Goal: Register for event/course

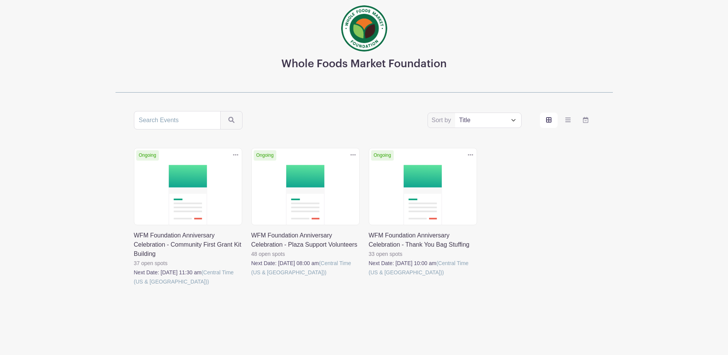
scroll to position [51, 0]
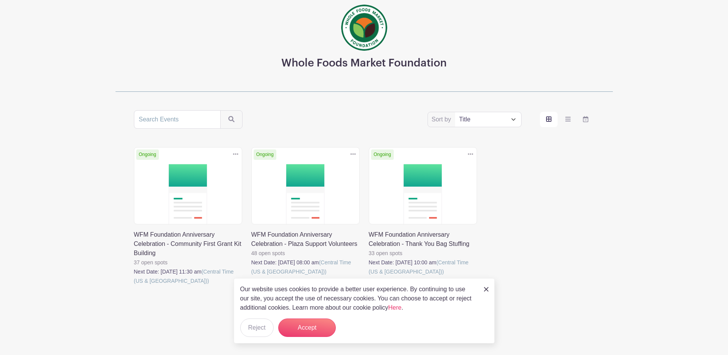
click at [134, 285] on link at bounding box center [134, 285] width 0 height 0
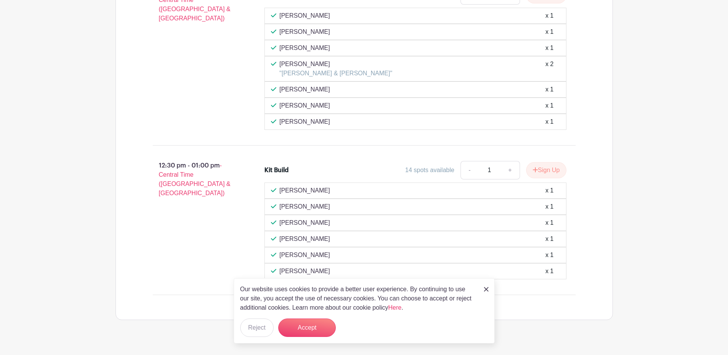
scroll to position [733, 0]
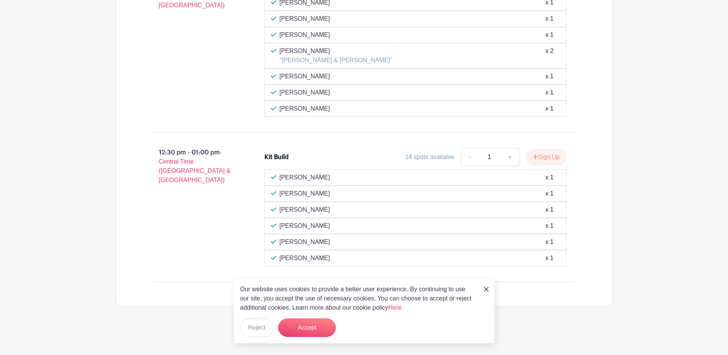
click at [484, 290] on img at bounding box center [486, 289] width 5 height 5
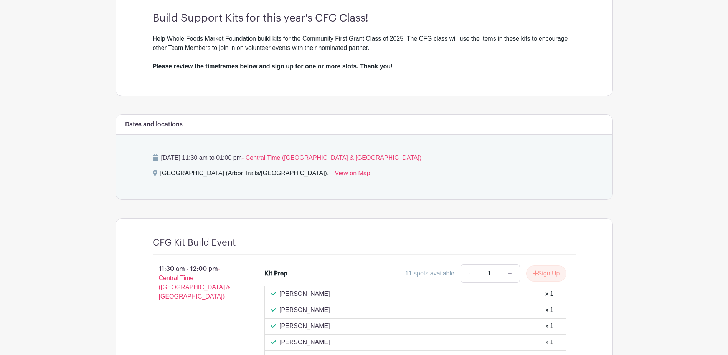
scroll to position [234, 0]
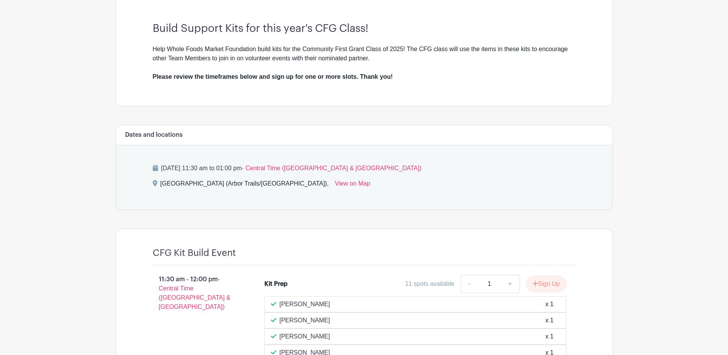
scroll to position [51, 0]
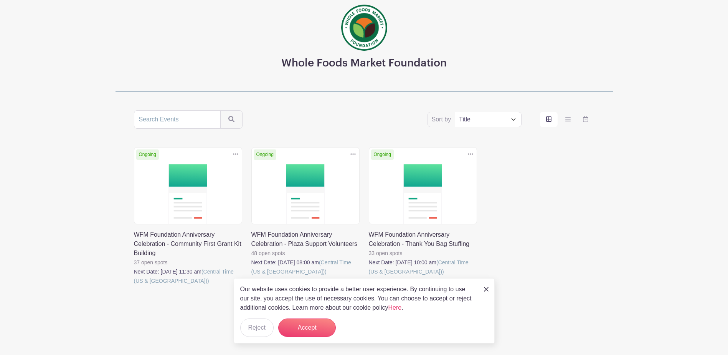
click at [251, 276] on link at bounding box center [251, 276] width 0 height 0
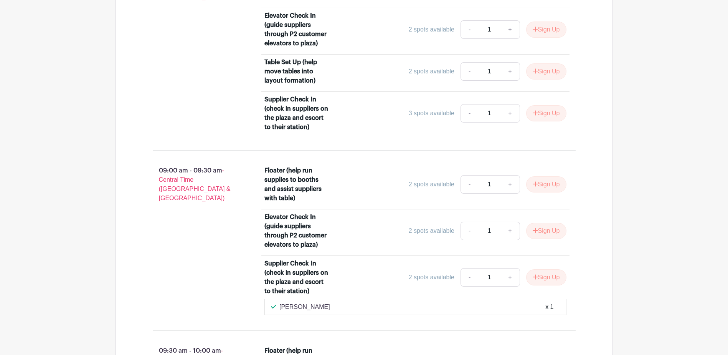
scroll to position [526, 0]
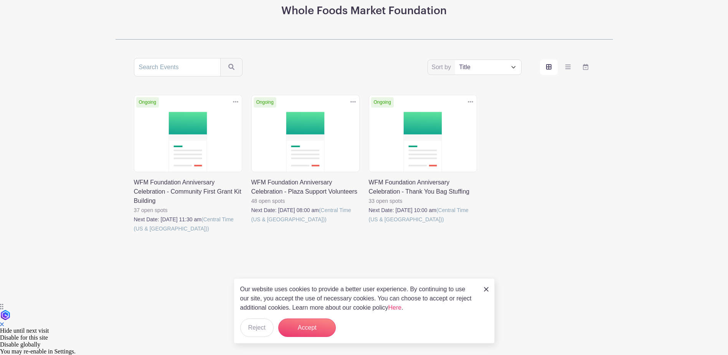
scroll to position [51, 0]
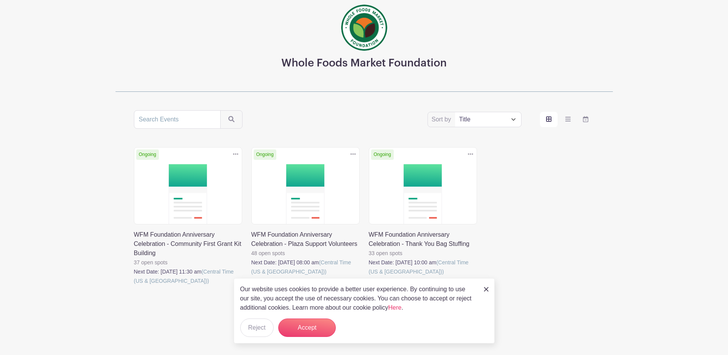
click at [369, 276] on link at bounding box center [369, 276] width 0 height 0
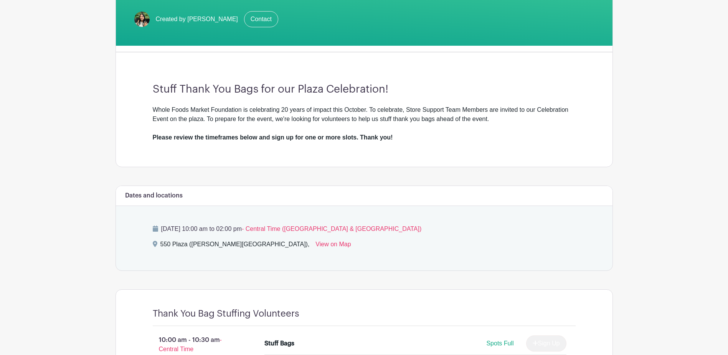
scroll to position [159, 0]
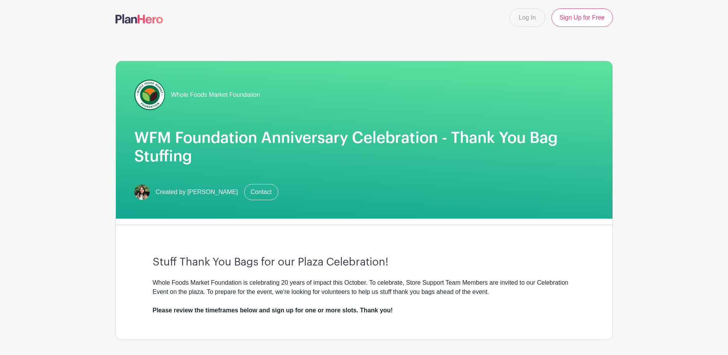
scroll to position [0, 0]
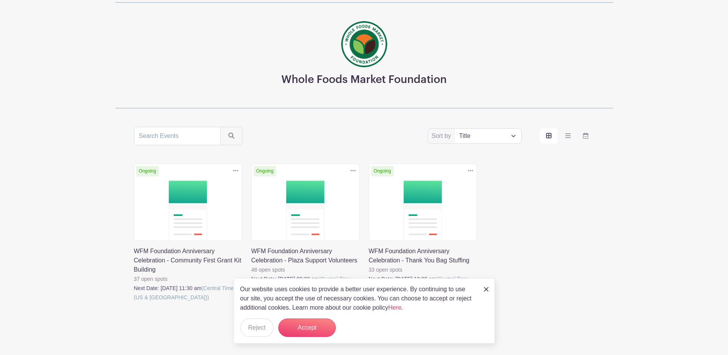
scroll to position [51, 0]
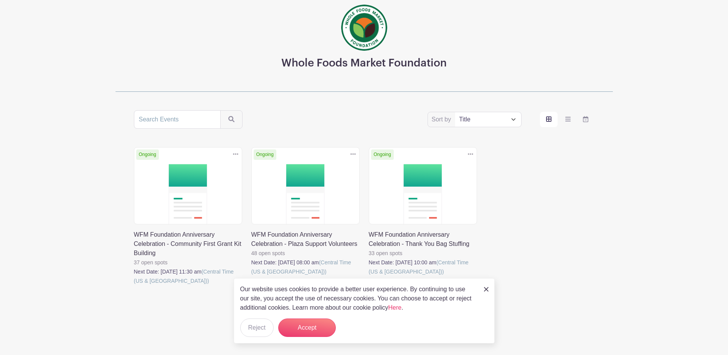
click at [134, 285] on link at bounding box center [134, 285] width 0 height 0
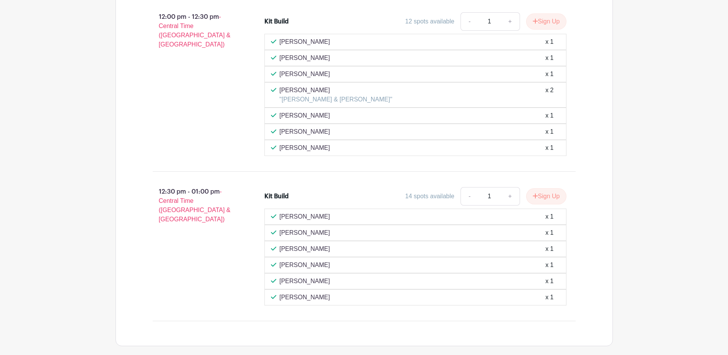
scroll to position [653, 0]
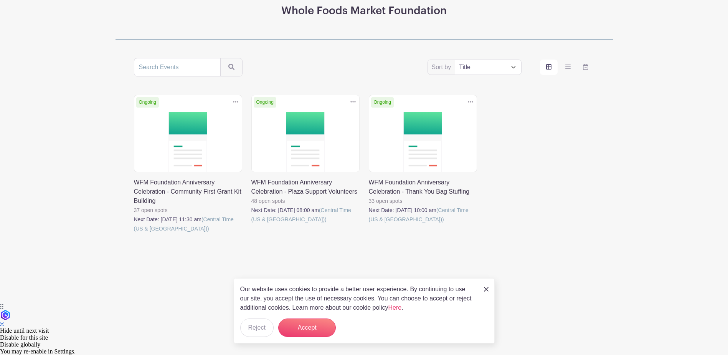
scroll to position [51, 0]
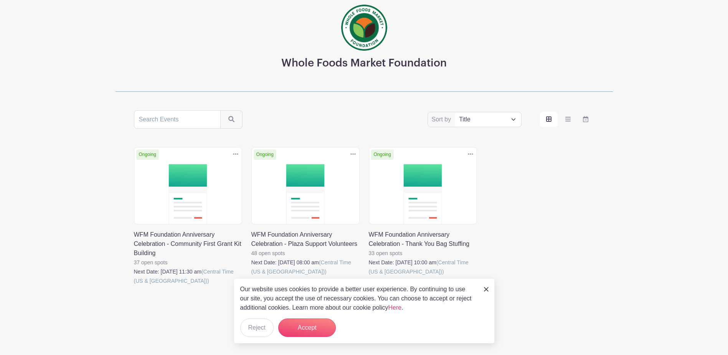
click at [251, 276] on link at bounding box center [251, 276] width 0 height 0
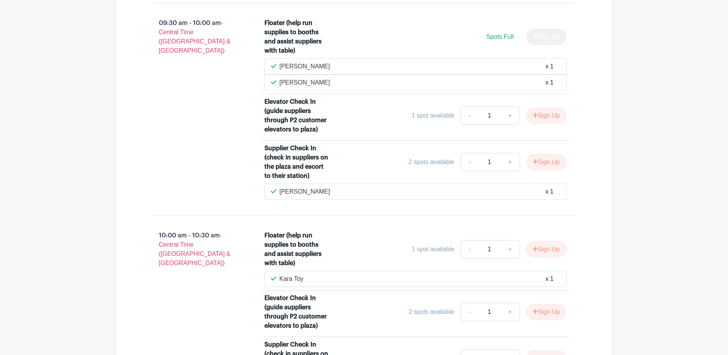
scroll to position [806, 0]
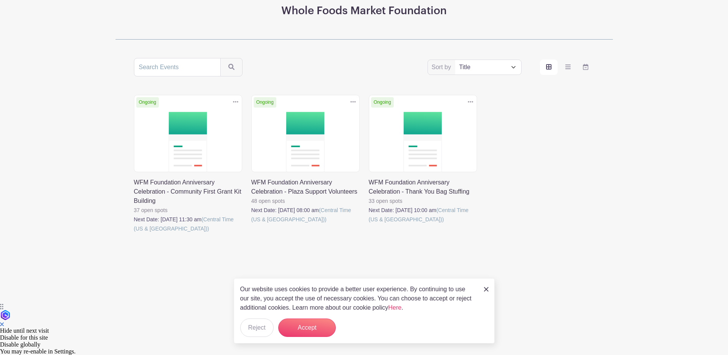
scroll to position [51, 0]
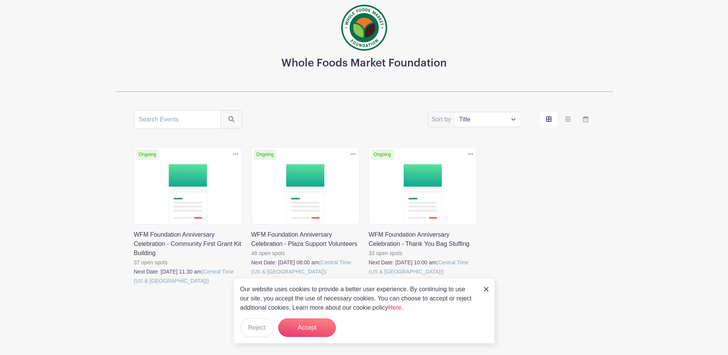
click at [369, 276] on link at bounding box center [369, 276] width 0 height 0
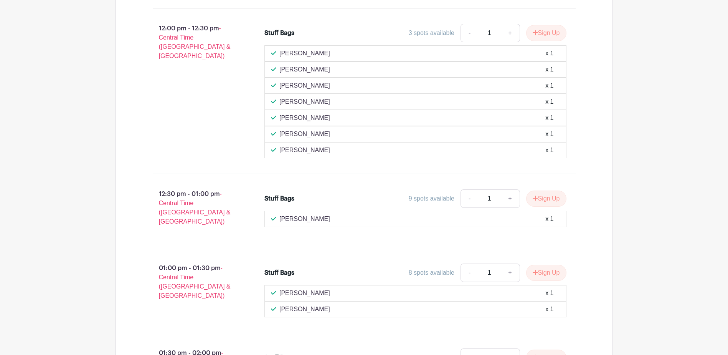
scroll to position [1228, 0]
